Goal: Information Seeking & Learning: Check status

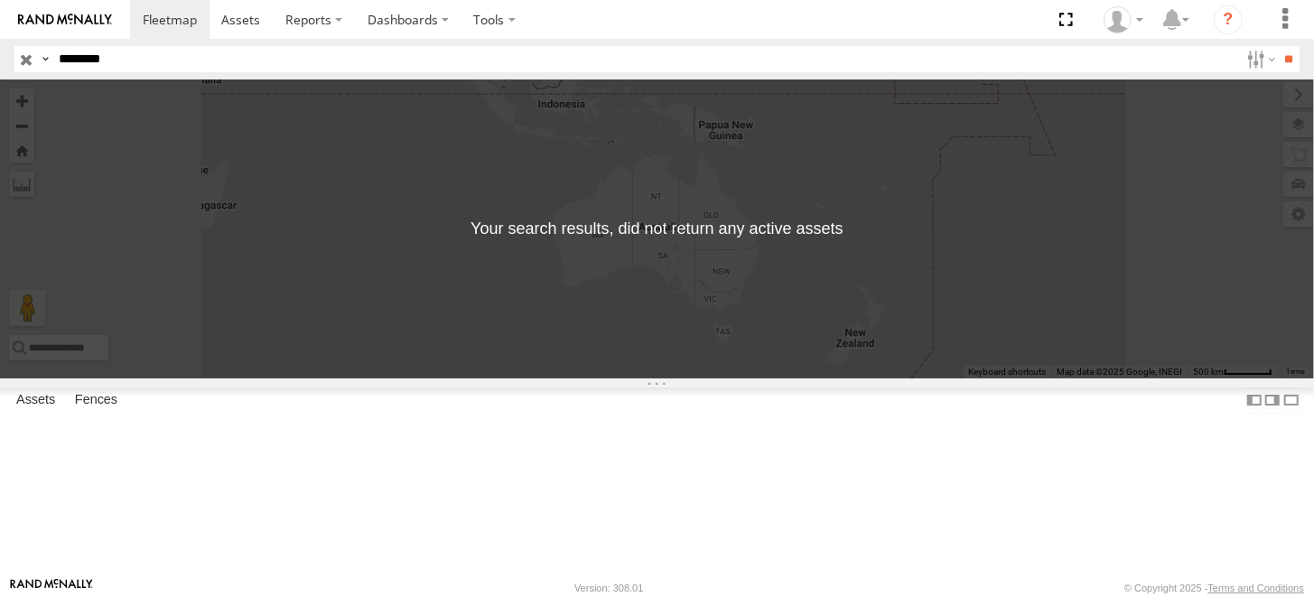
click at [33, 52] on div "Search Query Asset ID Asset Label Registration Manufacturer Model VIN Job ID Dr…" at bounding box center [646, 59] width 1264 height 26
type input "********"
click at [1279, 46] on input "**" at bounding box center [1289, 59] width 21 height 26
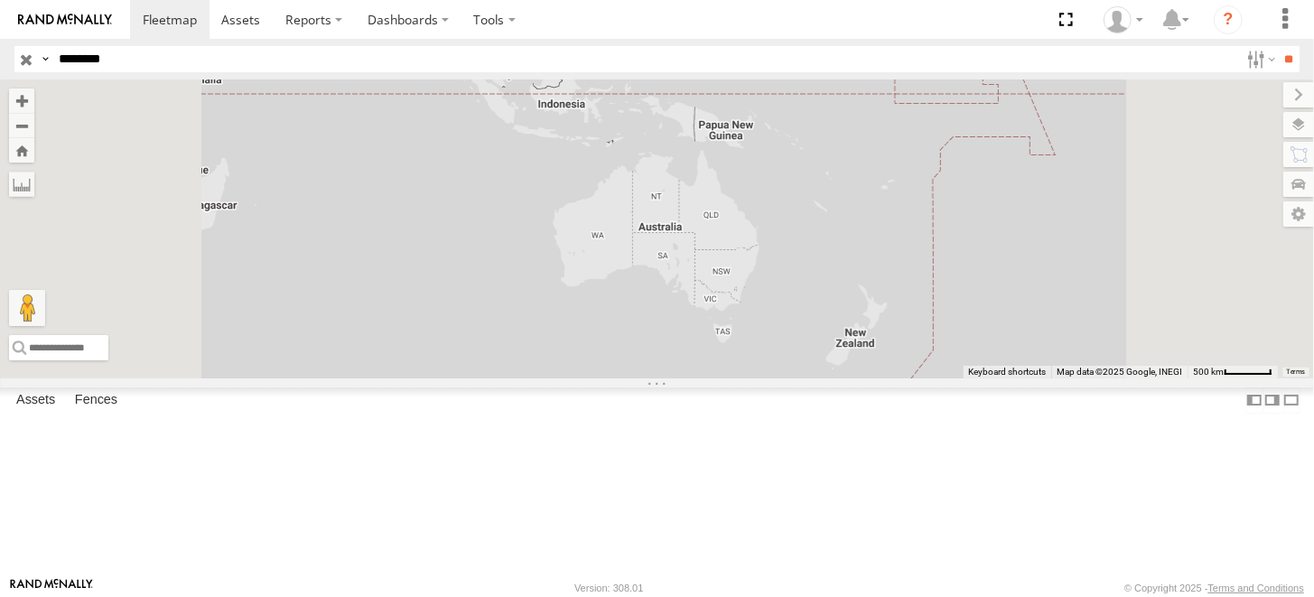
click at [0, 0] on div "NHZ10873" at bounding box center [0, 0] width 0 height 0
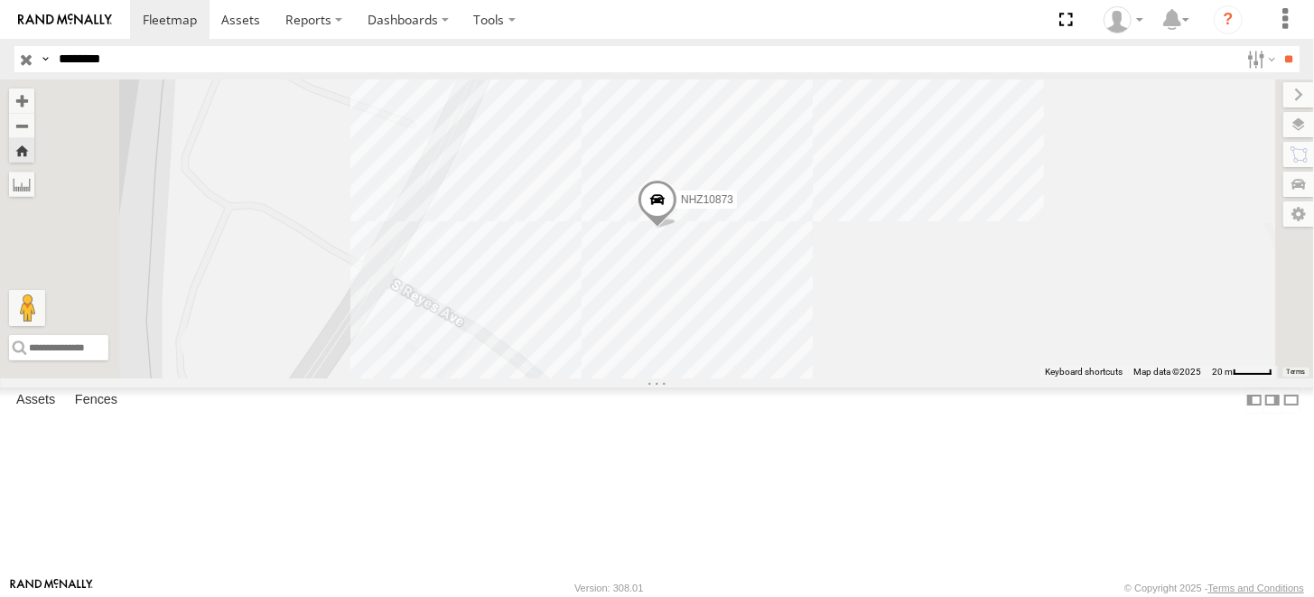
click at [677, 229] on span at bounding box center [658, 204] width 40 height 49
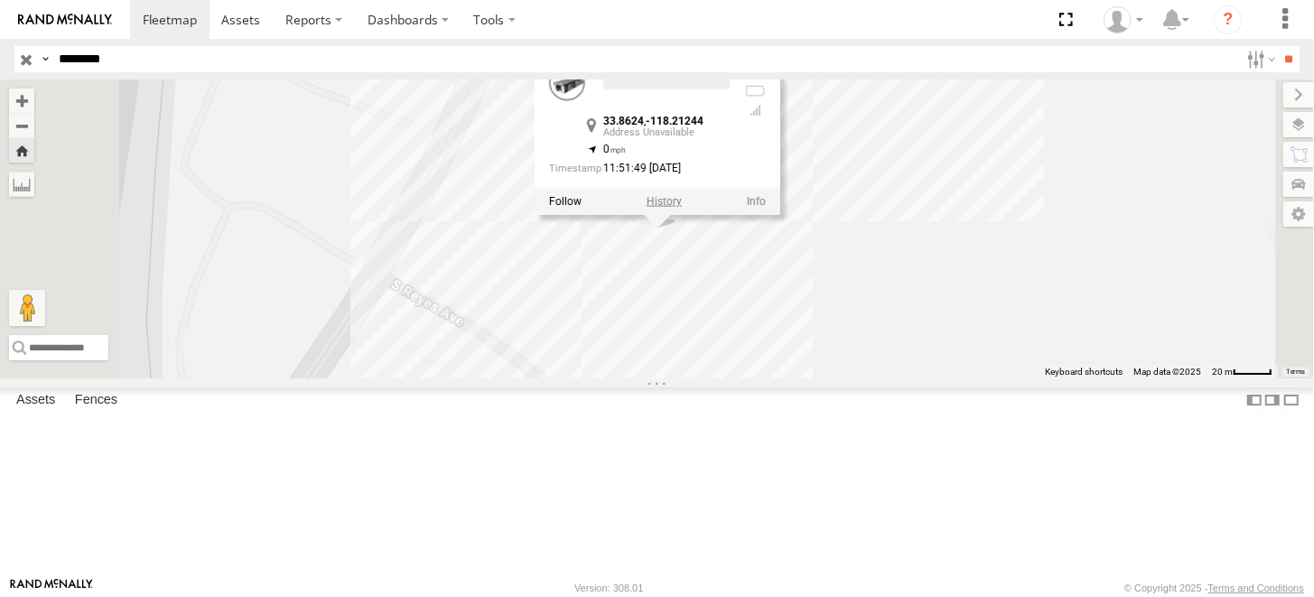
click at [682, 208] on label at bounding box center [664, 201] width 35 height 13
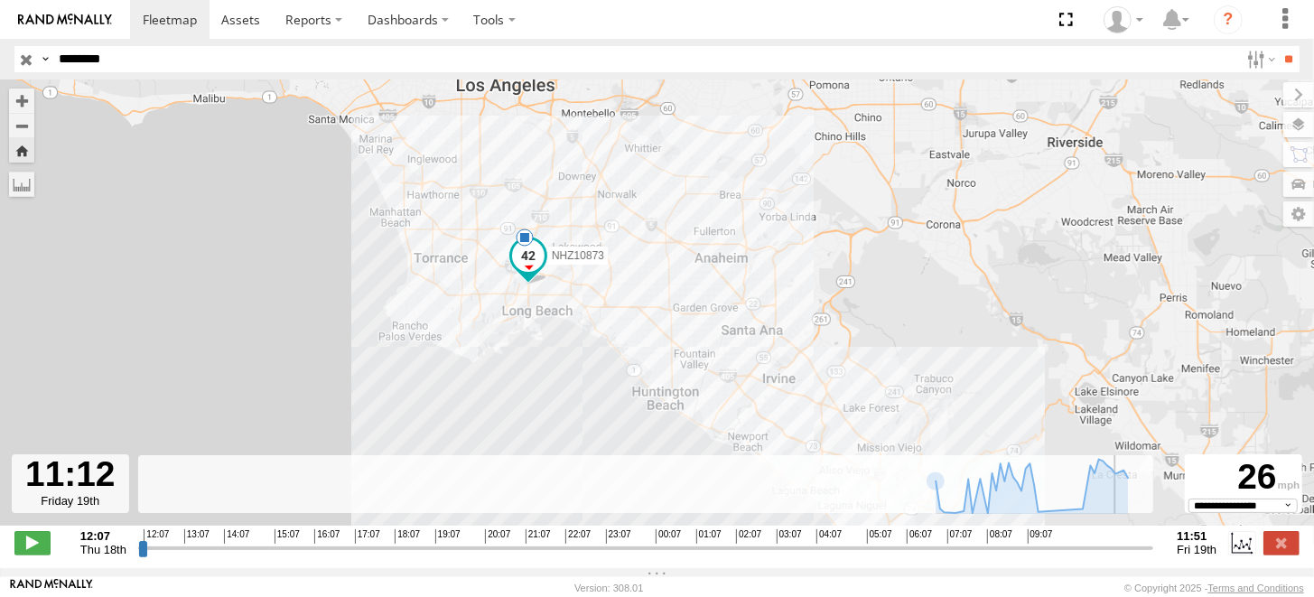
drag, startPoint x: 882, startPoint y: 552, endPoint x: 1121, endPoint y: 562, distance: 238.6
click at [1121, 556] on input "range" at bounding box center [646, 547] width 1016 height 17
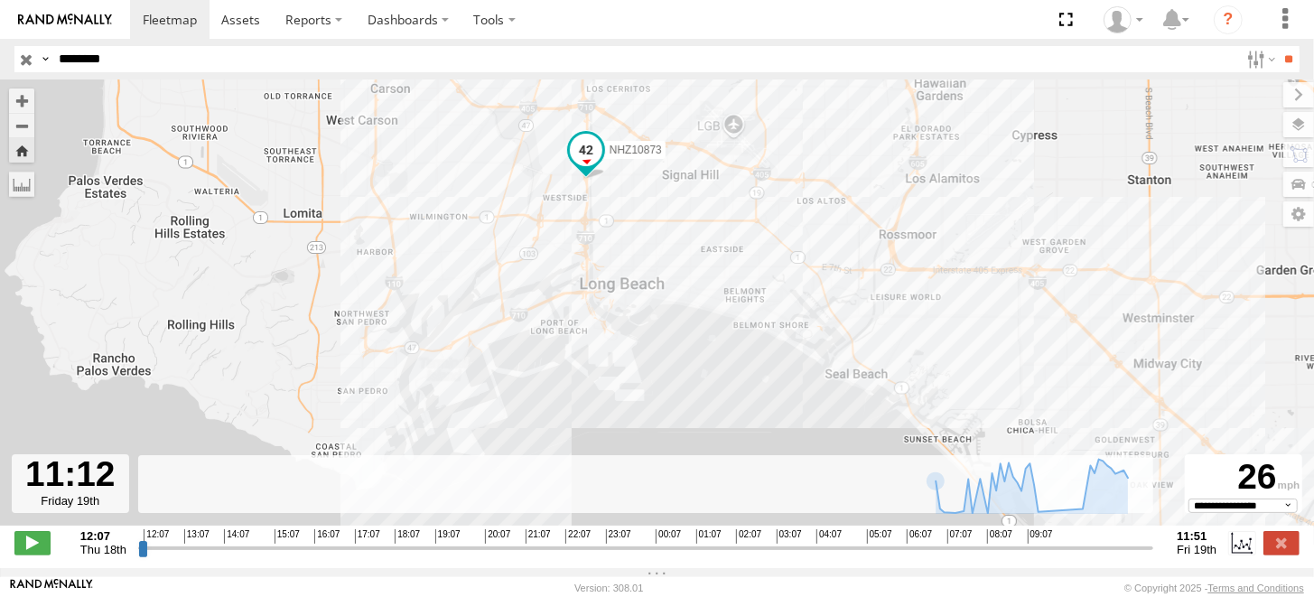
drag, startPoint x: 616, startPoint y: 185, endPoint x: 666, endPoint y: 422, distance: 241.8
click at [666, 422] on div "NHZ10873 13:08 Thu" at bounding box center [657, 311] width 1314 height 465
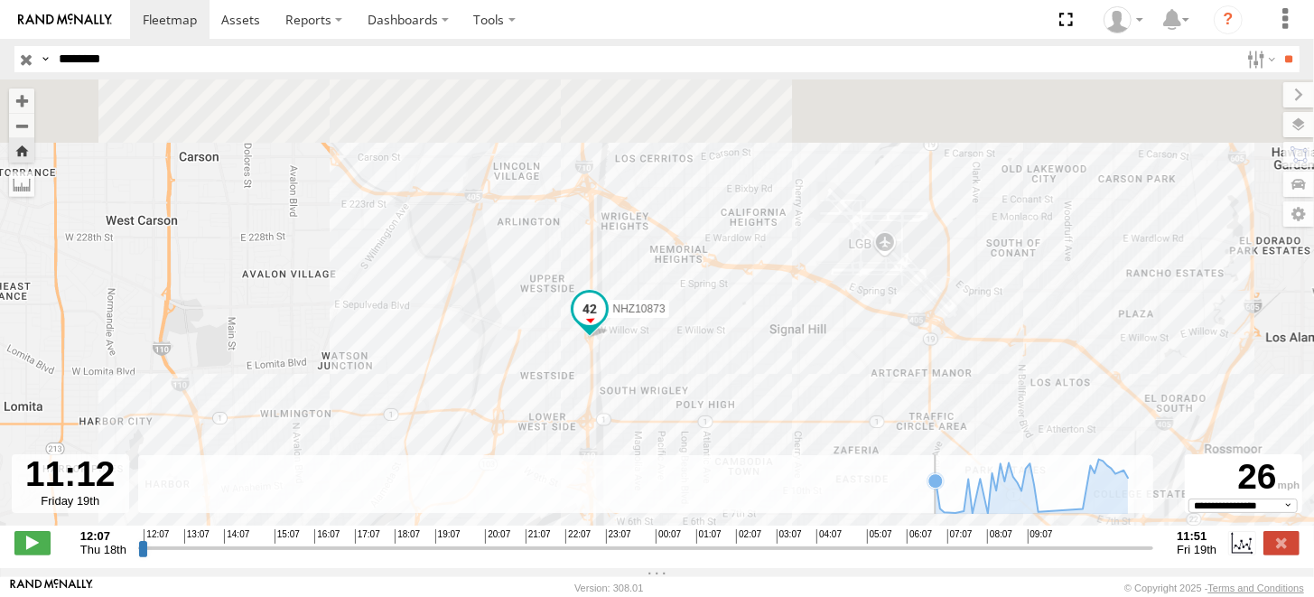
drag, startPoint x: 774, startPoint y: 242, endPoint x: 755, endPoint y: 443, distance: 202.3
click at [795, 491] on div "To navigate the map with touch gestures double-tap and hold your finger on the …" at bounding box center [657, 323] width 1314 height 489
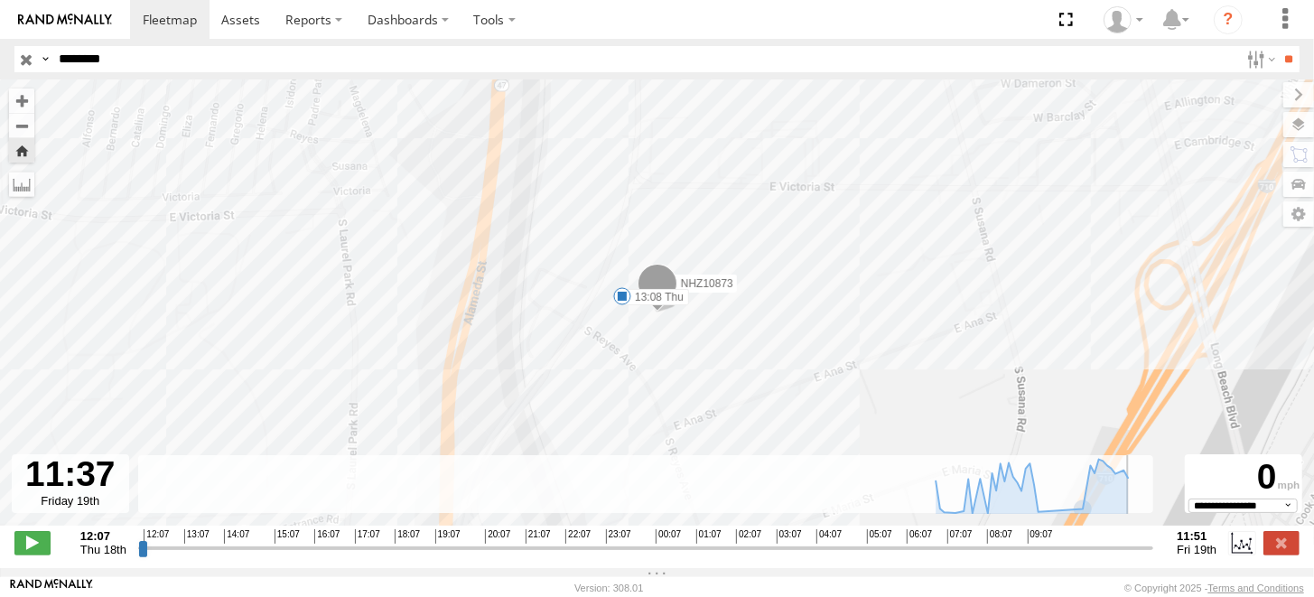
drag, startPoint x: 1120, startPoint y: 559, endPoint x: 1138, endPoint y: 559, distance: 18.1
type input "**********"
click at [1138, 556] on input "range" at bounding box center [646, 547] width 1016 height 17
drag, startPoint x: 313, startPoint y: 53, endPoint x: 16, endPoint y: 55, distance: 296.3
click at [16, 55] on div "Search Query Asset ID Asset Label Registration Manufacturer Model VIN Job ID Dr…" at bounding box center [646, 59] width 1264 height 26
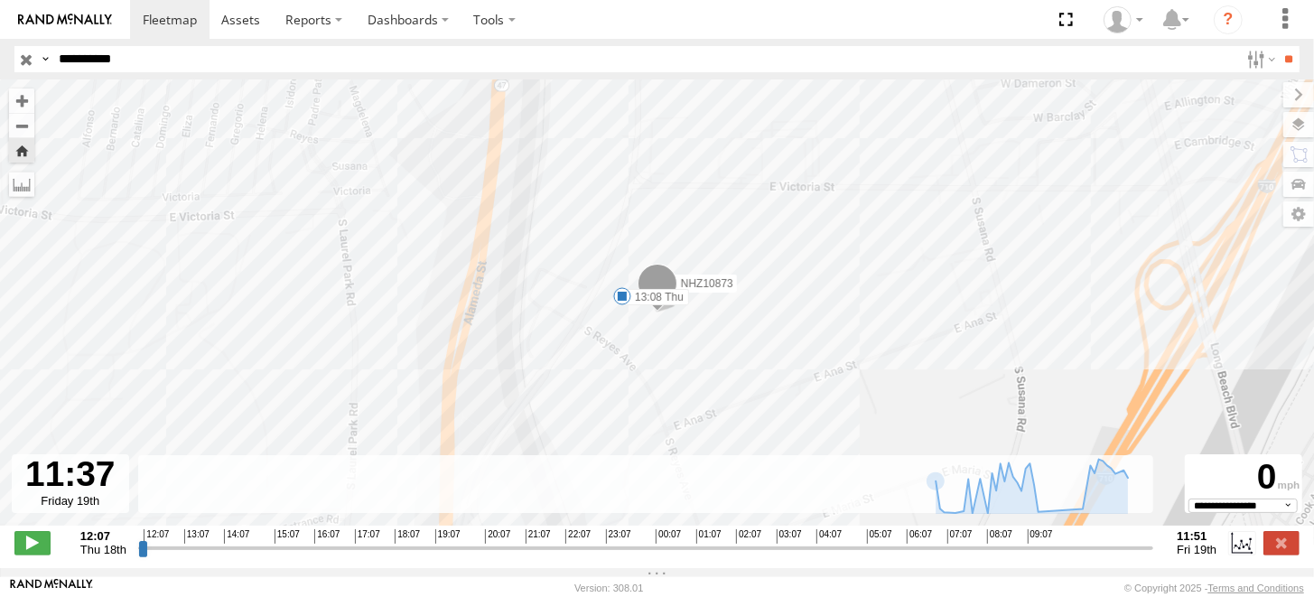
type input "**********"
click at [1279, 46] on input "**" at bounding box center [1289, 59] width 21 height 26
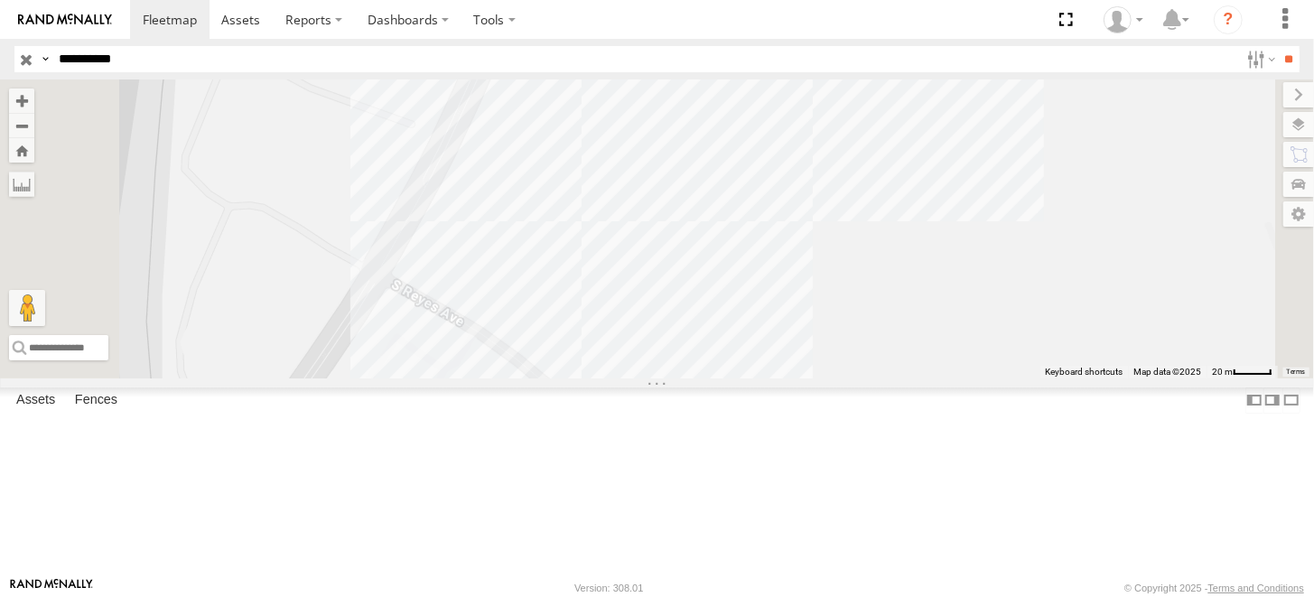
click at [0, 0] on div "All Assets" at bounding box center [0, 0] width 0 height 0
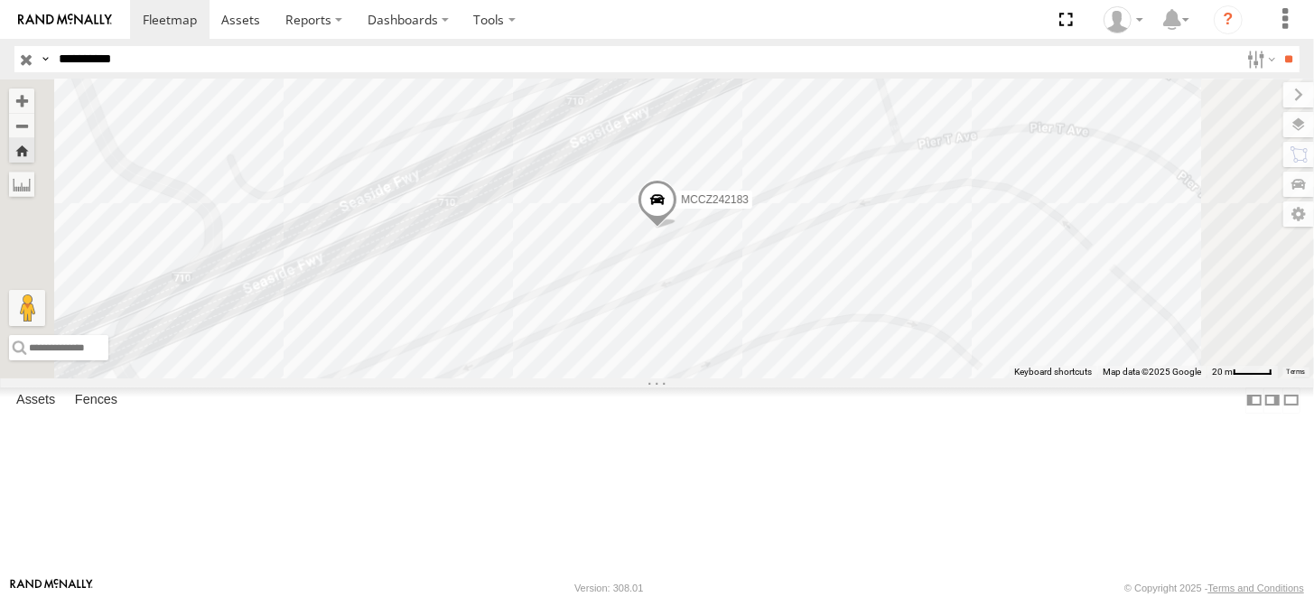
click at [677, 229] on span at bounding box center [658, 204] width 40 height 49
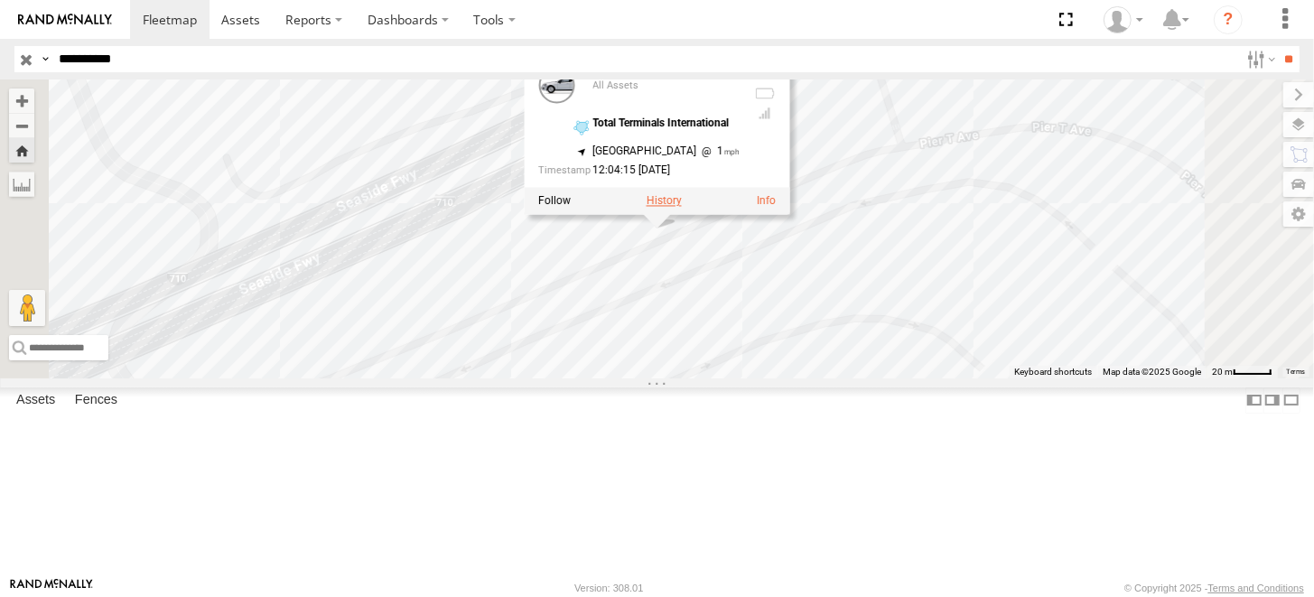
click at [681, 208] on label at bounding box center [663, 201] width 35 height 13
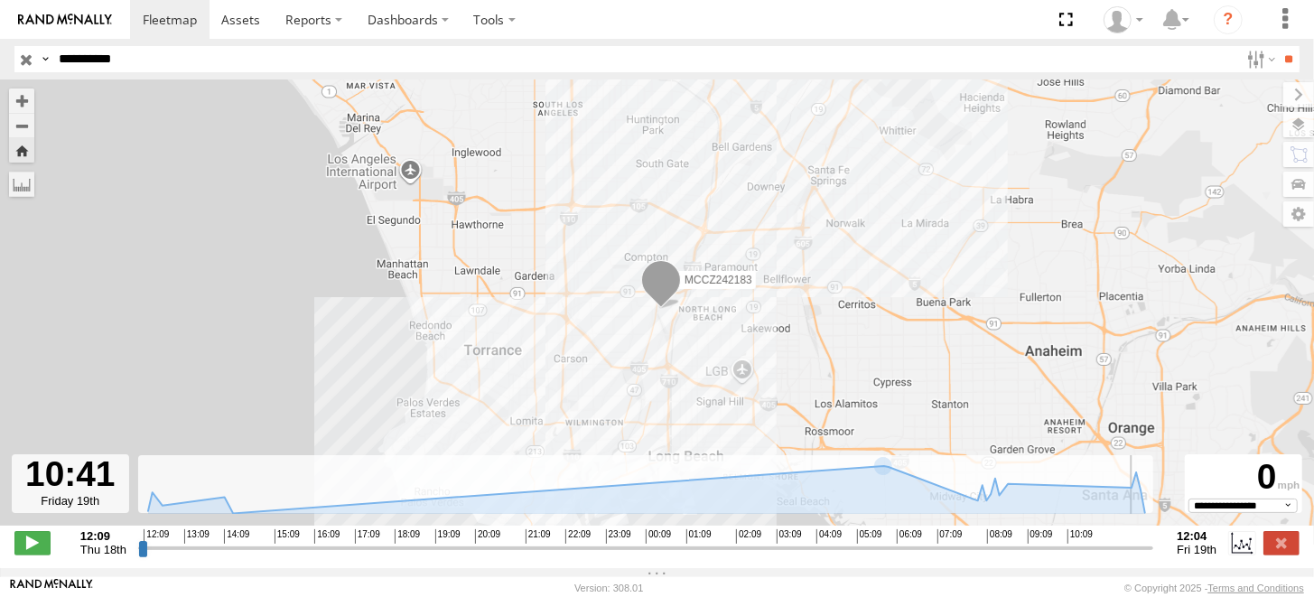
drag, startPoint x: 1080, startPoint y: 555, endPoint x: 1092, endPoint y: 554, distance: 11.9
click at [1092, 554] on input "range" at bounding box center [646, 547] width 1016 height 17
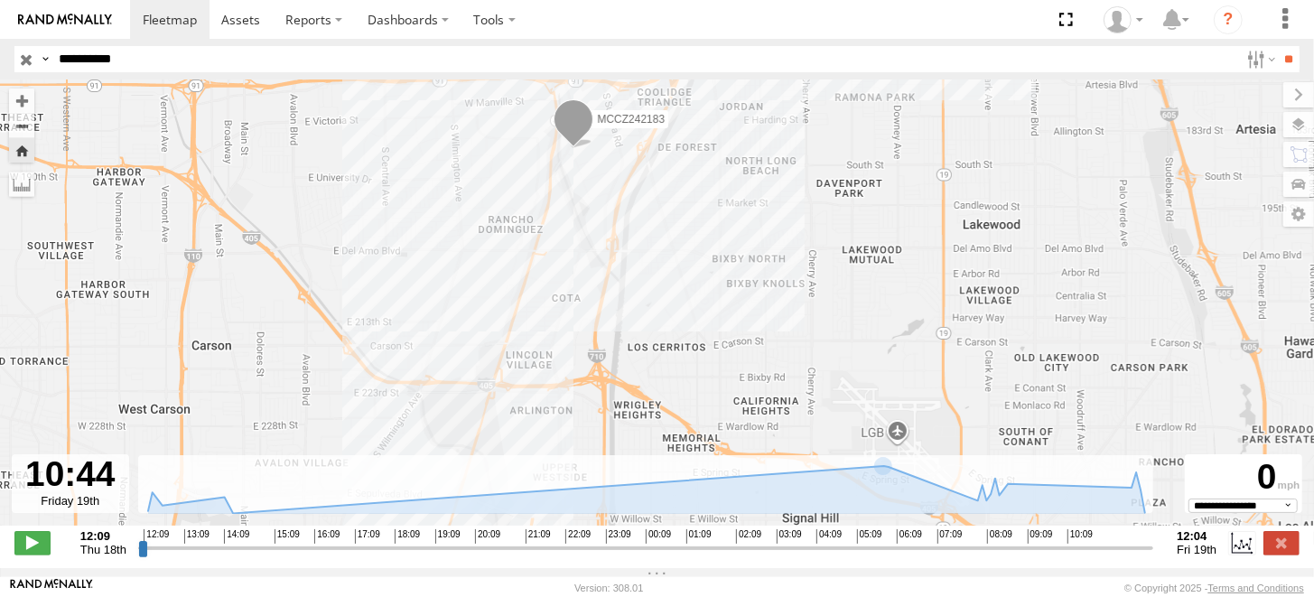
drag, startPoint x: 634, startPoint y: 260, endPoint x: 642, endPoint y: 322, distance: 62.8
click at [642, 322] on div "MCCZ242183" at bounding box center [657, 311] width 1314 height 465
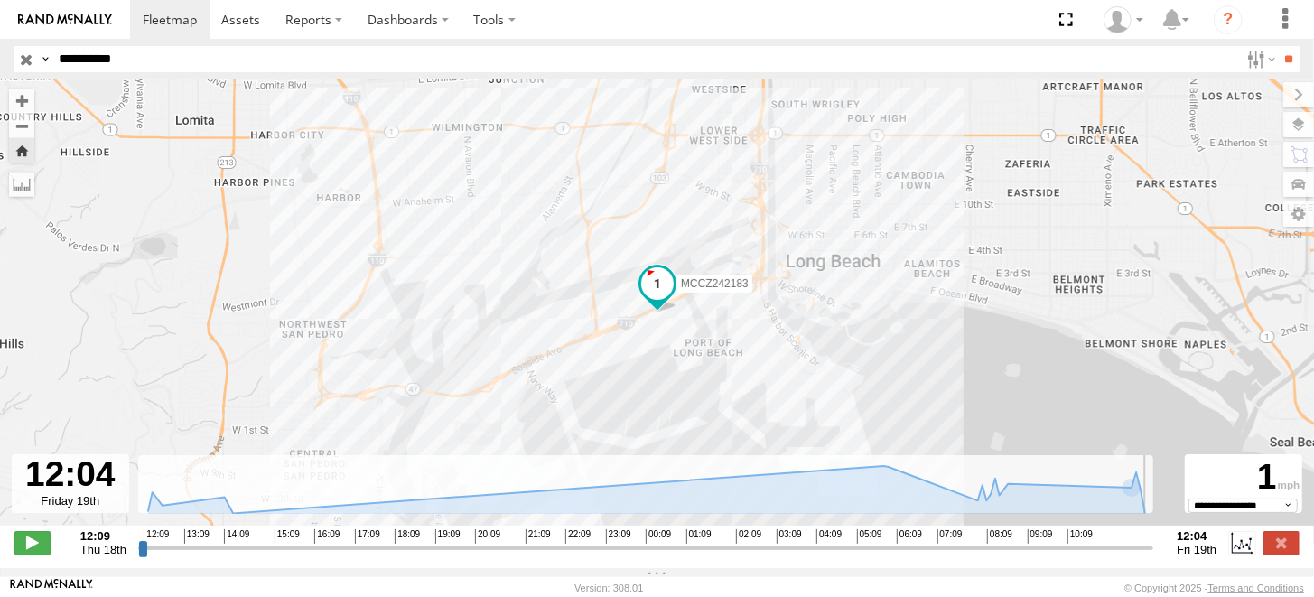
drag, startPoint x: 1092, startPoint y: 560, endPoint x: 1171, endPoint y: 560, distance: 79.5
type input "**********"
click at [1154, 556] on input "range" at bounding box center [646, 547] width 1016 height 17
click at [623, 359] on div "MCCZ242183" at bounding box center [657, 311] width 1314 height 465
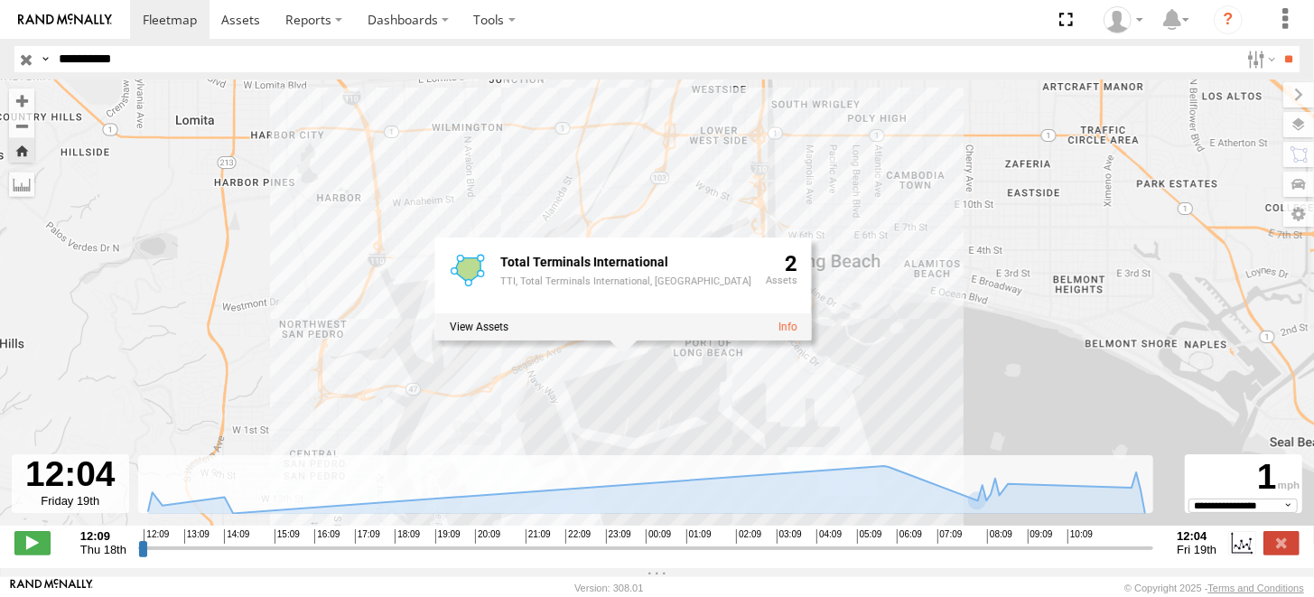
click at [751, 418] on div "MCCZ242183 Total Terminals International TTI, Total Terminals International, Ha…" at bounding box center [657, 311] width 1314 height 465
